Goal: Transaction & Acquisition: Purchase product/service

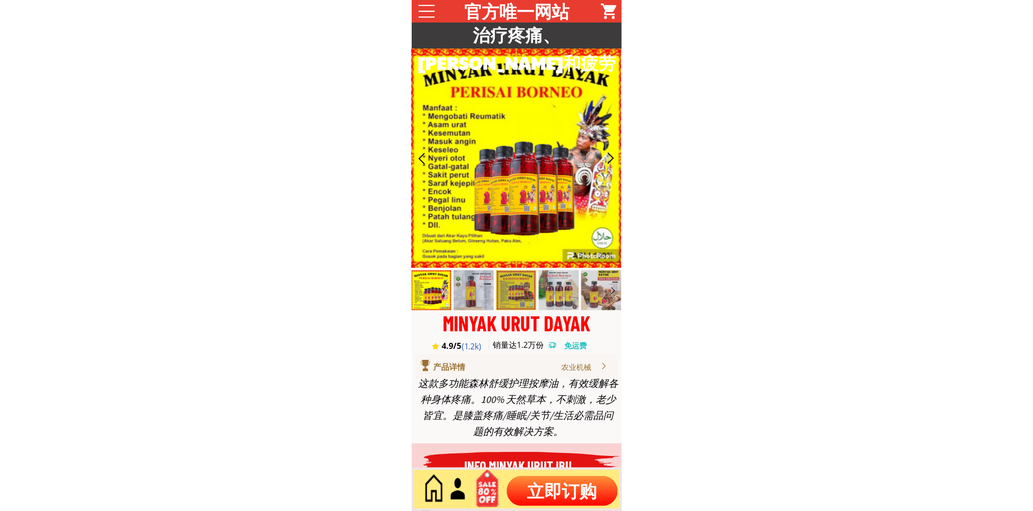
click at [547, 500] on p "立即订购" at bounding box center [562, 491] width 111 height 30
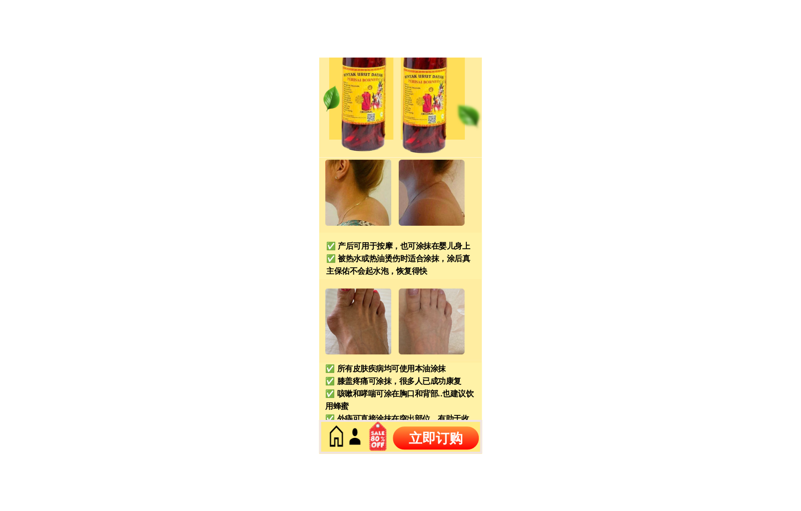
scroll to position [4278, 0]
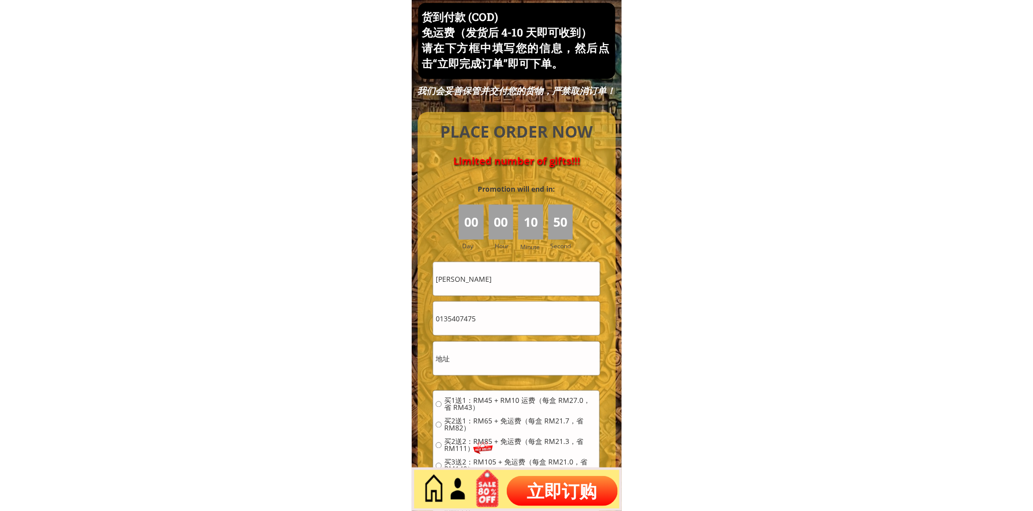
click at [538, 270] on input "[PERSON_NAME]" at bounding box center [516, 279] width 166 height 34
paste input "[PERSON_NAME] Nam eng"
type input "[PERSON_NAME] Nam eng"
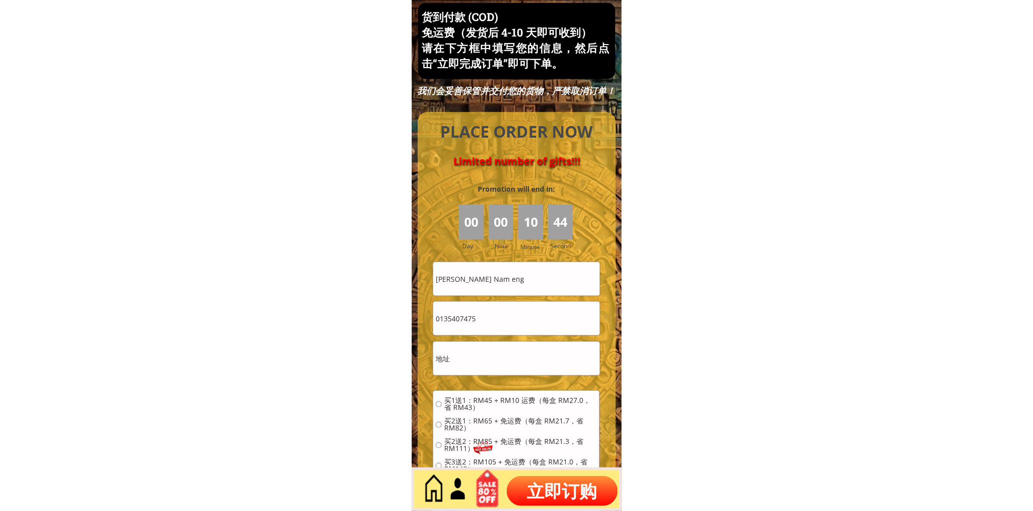
click at [489, 327] on input "0135407475" at bounding box center [516, 319] width 166 height 34
paste input "133841861"
type input "01133841861"
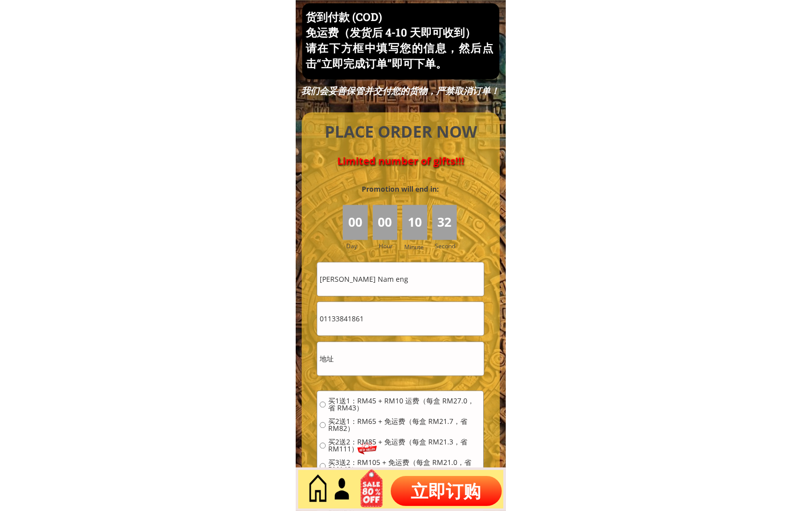
click at [379, 361] on input "text" at bounding box center [400, 359] width 166 height 34
paste input "[GEOGRAPHIC_DATA], [GEOGRAPHIC_DATA]"
type input "[GEOGRAPHIC_DATA], [GEOGRAPHIC_DATA]"
click at [360, 409] on span "买1送1：RM45 + RM10 运费（每盒 RM27.0，省 RM43）" at bounding box center [404, 404] width 153 height 14
radio input "true"
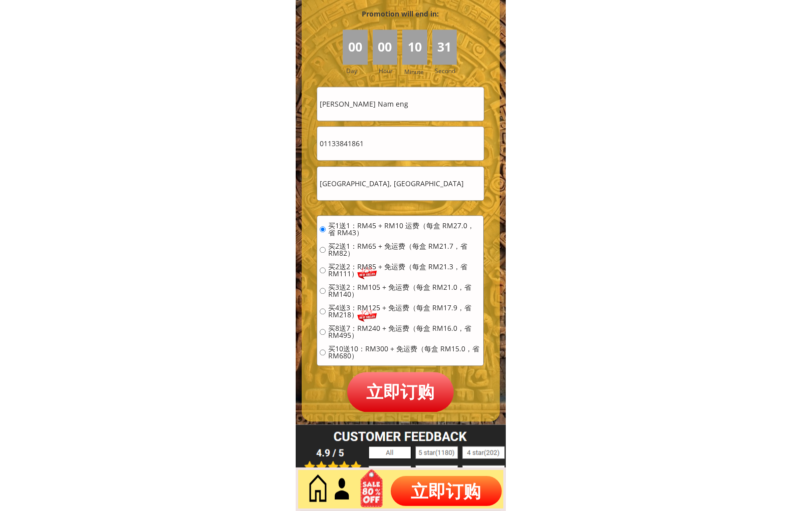
scroll to position [4463, 0]
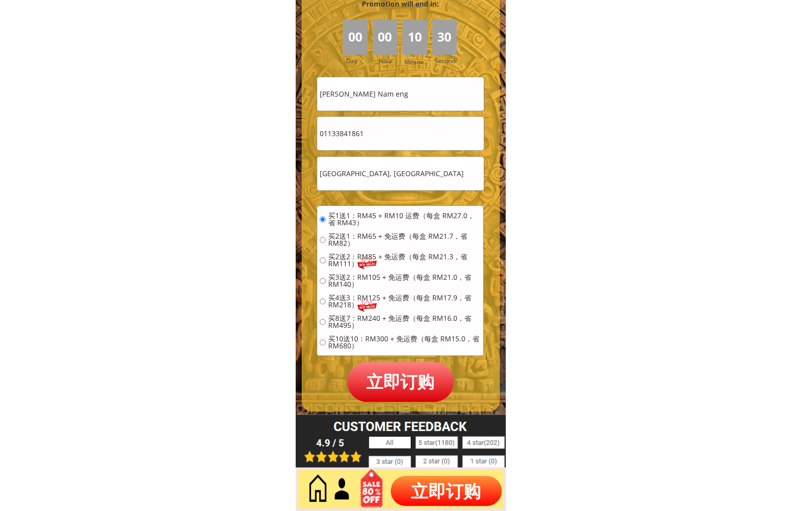
click at [404, 383] on p "立即订购" at bounding box center [400, 382] width 107 height 40
